Goal: Check status

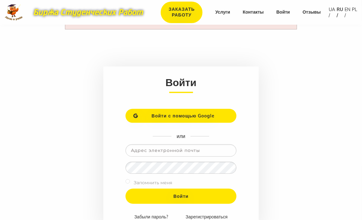
scroll to position [32, 0]
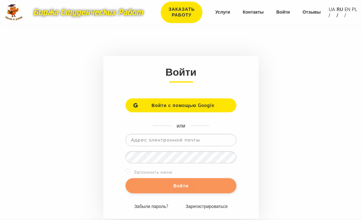
type input "[EMAIL_ADDRESS][DOMAIN_NAME]"
click at [178, 186] on input "Войти" at bounding box center [180, 185] width 111 height 15
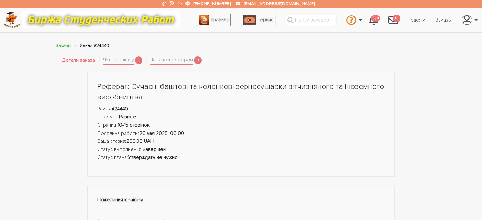
click at [63, 45] on link "Заказы" at bounding box center [64, 45] width 16 height 5
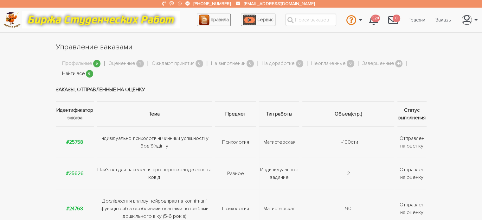
click at [72, 75] on link "Найти все" at bounding box center [73, 74] width 23 height 8
